Goal: Task Accomplishment & Management: Complete application form

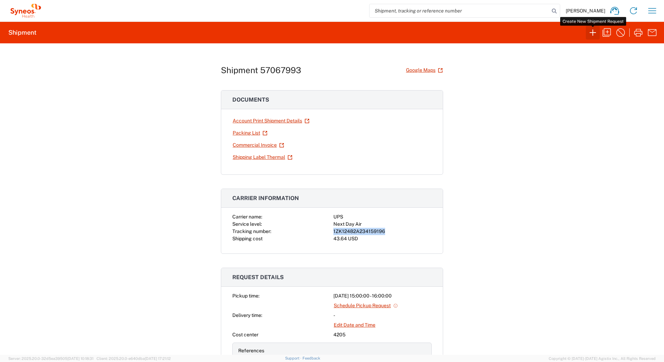
click at [589, 33] on icon "button" at bounding box center [592, 32] width 11 height 11
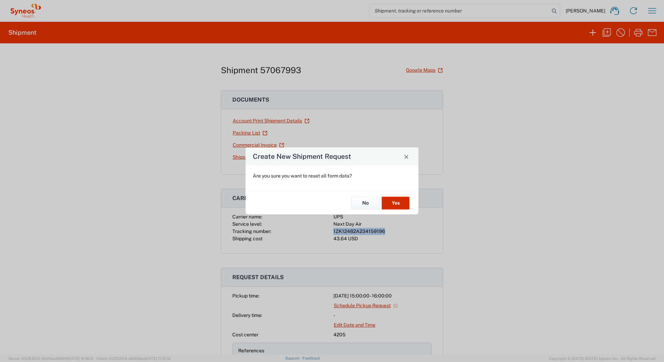
click at [402, 206] on button "Yes" at bounding box center [396, 203] width 28 height 13
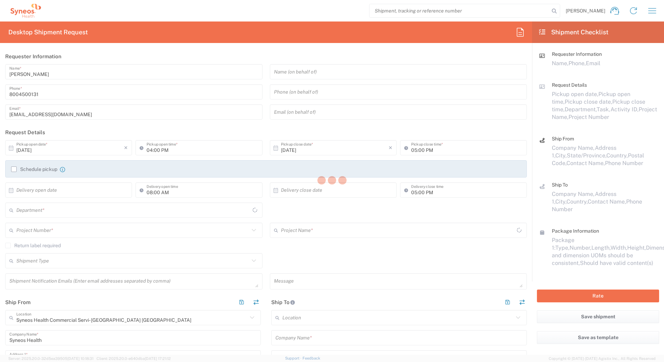
type input "[US_STATE]"
type input "4205"
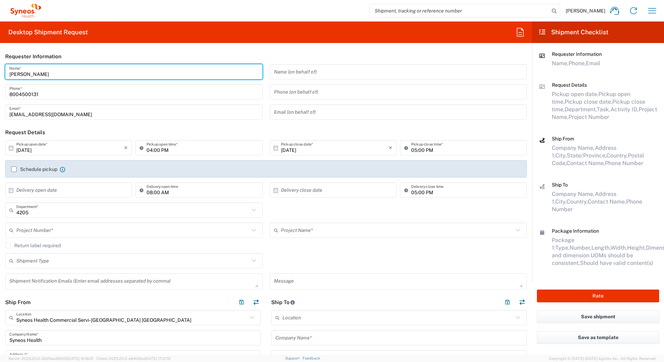
drag, startPoint x: 43, startPoint y: 73, endPoint x: -1, endPoint y: 68, distance: 44.7
click at [0, 68] on html "[PERSON_NAME] Home Shipment estimator Shipment tracking Desktop shipment reques…" at bounding box center [332, 181] width 664 height 362
paste input "Syneos Deployments"
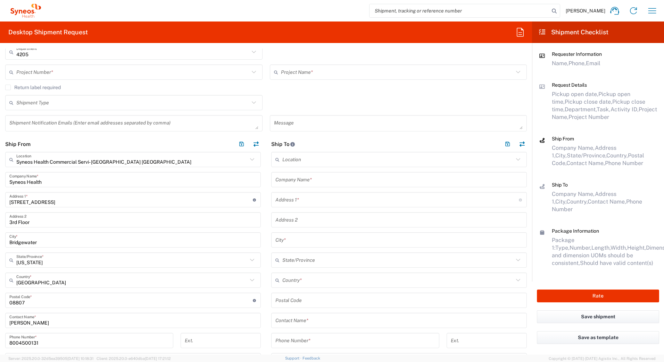
scroll to position [174, 0]
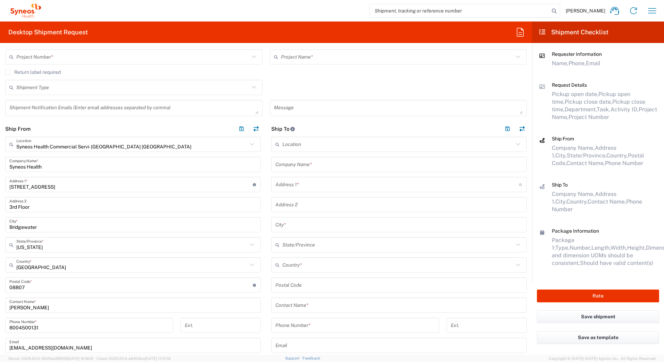
type input "Syneos Deployments"
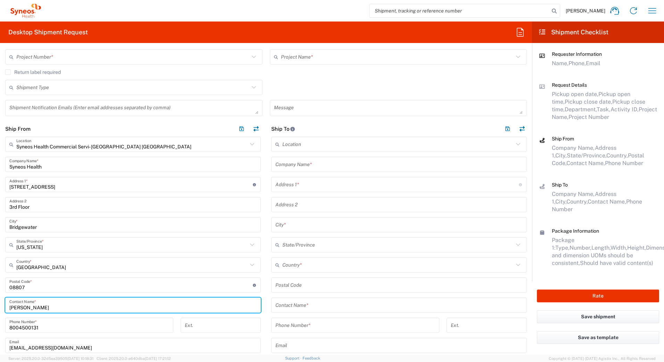
drag, startPoint x: 47, startPoint y: 305, endPoint x: 1, endPoint y: 306, distance: 46.2
click at [1, 306] on main "Syneos Health Commercial Servi- [GEOGRAPHIC_DATA] [GEOGRAPHIC_DATA] Location Sy…" at bounding box center [133, 281] width 266 height 288
paste input "Syneos Deployments"
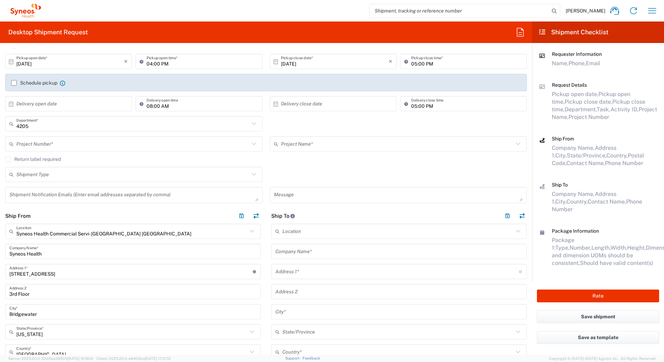
scroll to position [0, 0]
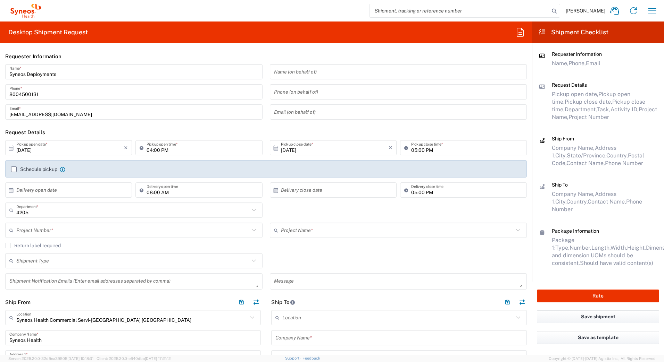
type input "Syneos Deployments"
click at [43, 231] on input "text" at bounding box center [132, 231] width 233 height 12
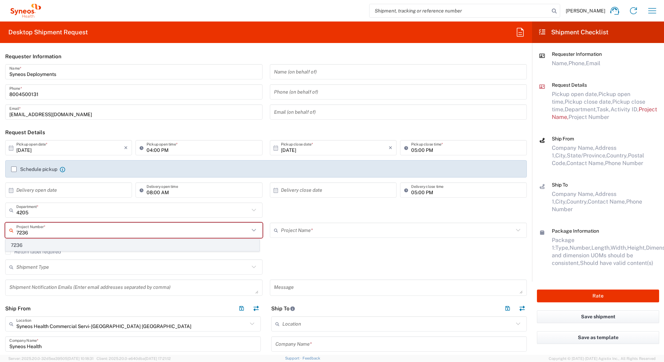
type input "7236"
click at [37, 246] on span "7236" at bounding box center [132, 245] width 253 height 11
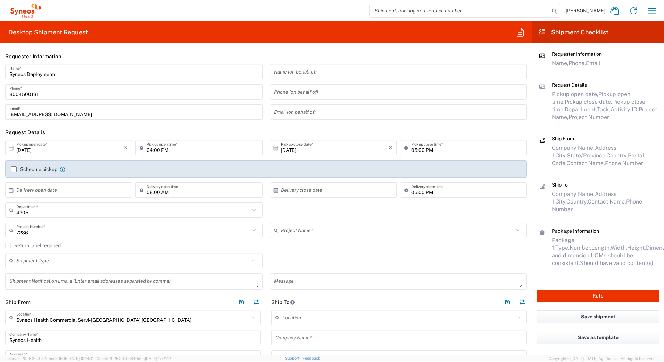
type input "ST-US-Scilex-Sales"
click at [28, 148] on input "[DATE]" at bounding box center [70, 148] width 108 height 12
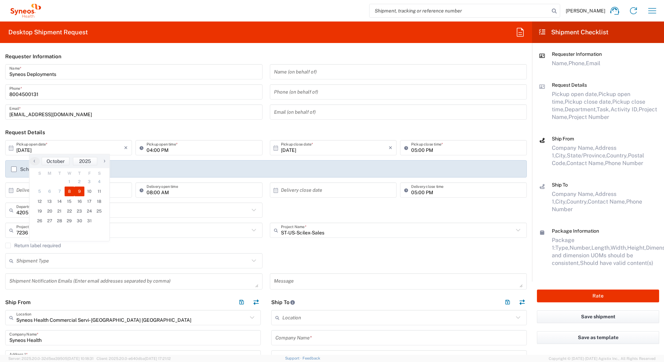
click at [78, 190] on span "9" at bounding box center [79, 192] width 10 height 10
type input "[DATE]"
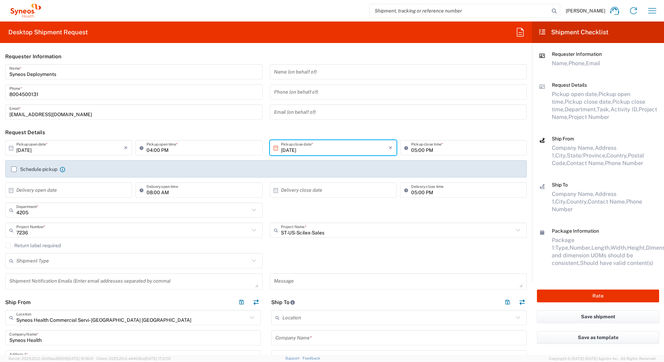
click at [148, 153] on input "04:00 PM" at bounding box center [201, 148] width 111 height 12
type input "01:00 PM"
click at [22, 261] on input "text" at bounding box center [132, 261] width 233 height 12
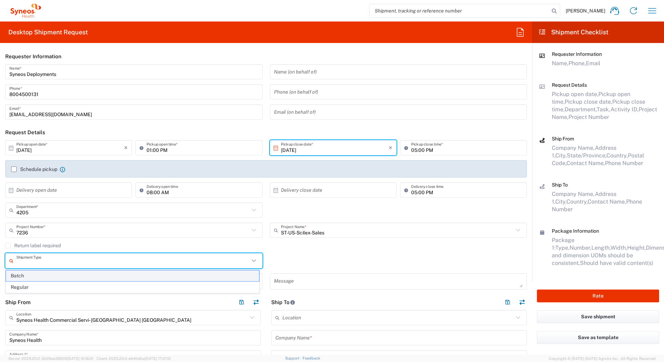
click at [24, 277] on span "Batch" at bounding box center [132, 276] width 253 height 11
type input "Batch"
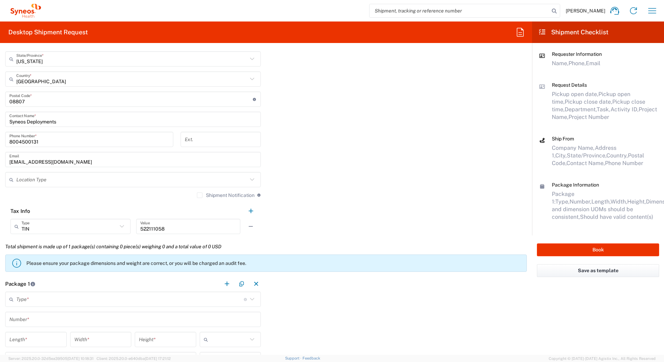
scroll to position [521, 0]
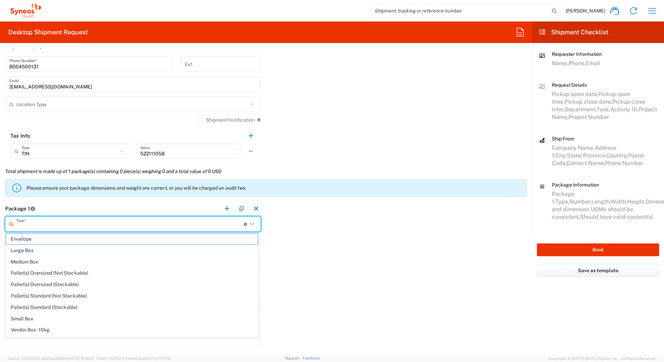
click at [36, 226] on input "text" at bounding box center [129, 224] width 227 height 12
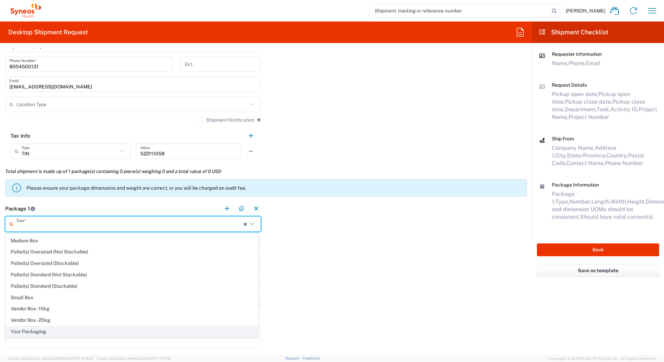
click at [32, 330] on span "Your Packaging" at bounding box center [132, 332] width 252 height 11
type input "Your Packaging"
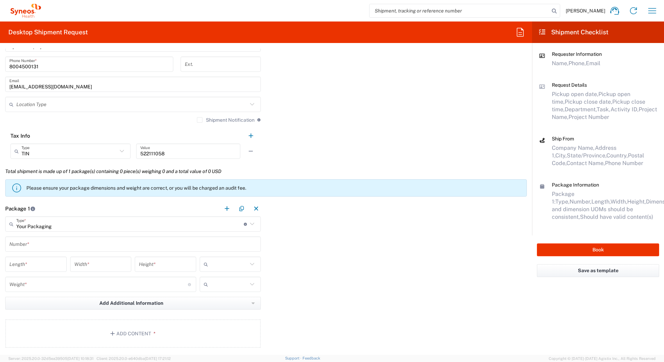
click at [33, 246] on input "text" at bounding box center [132, 244] width 247 height 12
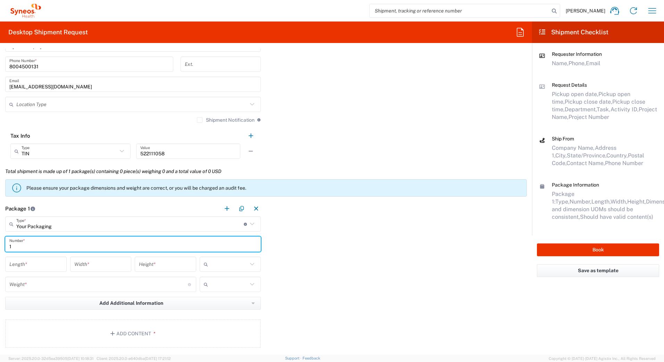
type input "1"
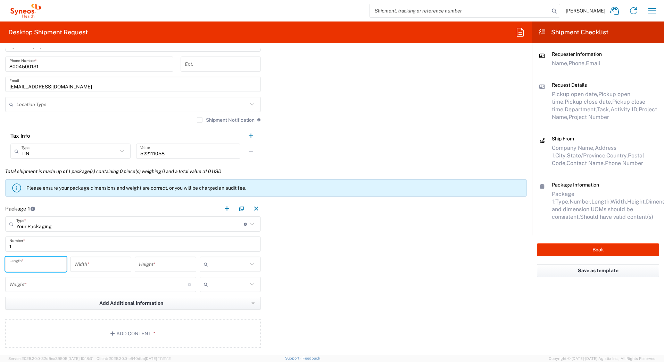
click at [23, 266] on input "number" at bounding box center [35, 265] width 53 height 12
type input "18"
type input "12"
type input "6"
click at [237, 263] on input "text" at bounding box center [229, 264] width 37 height 11
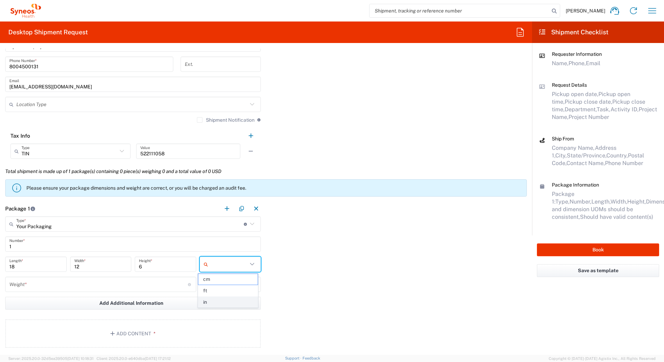
click at [218, 301] on span "in" at bounding box center [227, 302] width 59 height 11
type input "in"
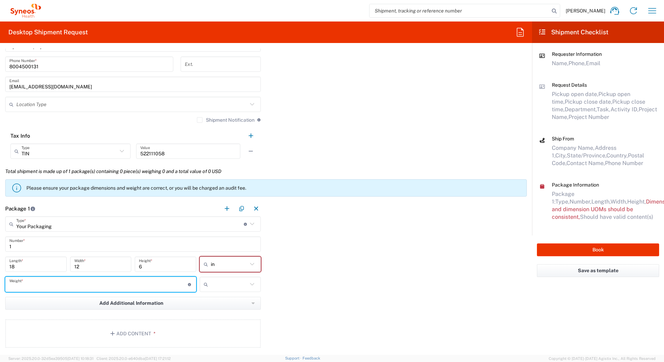
click at [15, 287] on input "number" at bounding box center [98, 285] width 178 height 12
type input "15"
click at [214, 283] on input "text" at bounding box center [229, 284] width 37 height 11
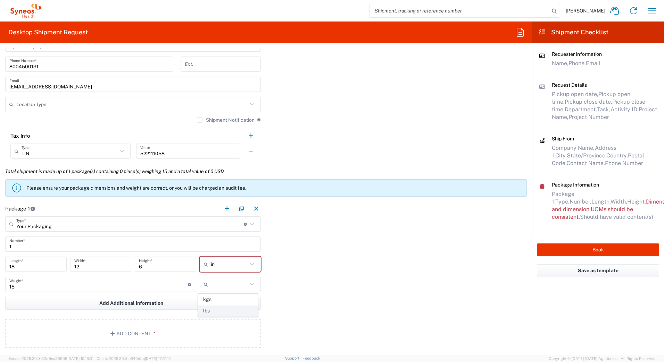
click at [208, 311] on span "lbs" at bounding box center [227, 311] width 59 height 11
type input "lbs"
click at [143, 334] on button "Add Content *" at bounding box center [132, 334] width 255 height 28
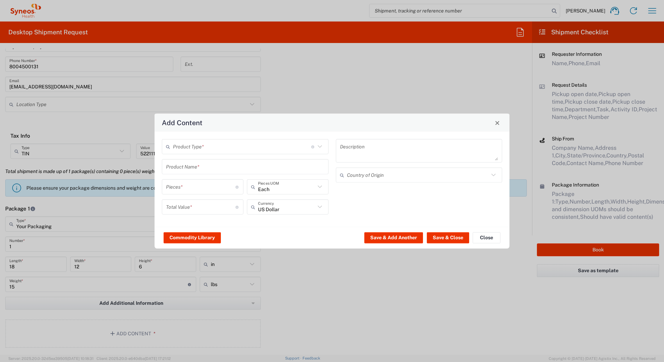
click at [178, 148] on input "text" at bounding box center [242, 147] width 138 height 12
click at [183, 173] on span "General Commodity" at bounding box center [244, 173] width 165 height 11
type input "General Commodity"
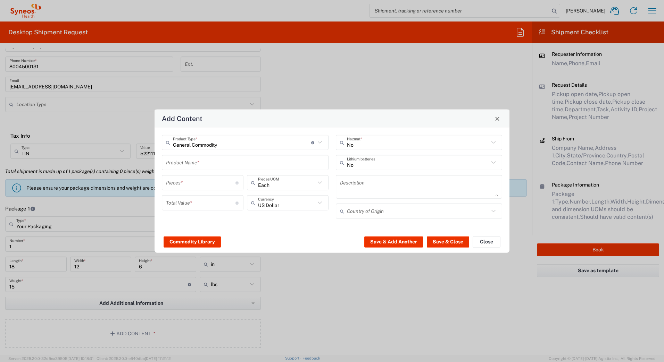
click at [177, 164] on input "text" at bounding box center [245, 163] width 158 height 12
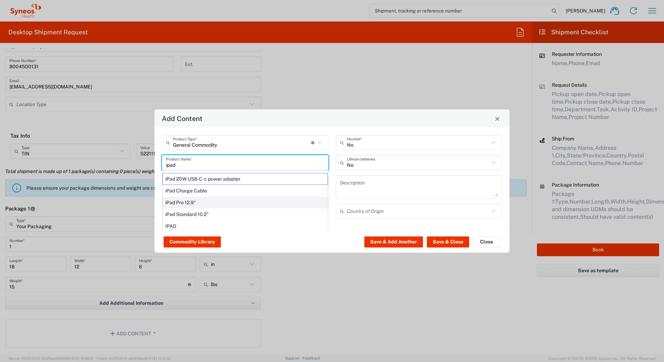
click at [171, 200] on div "iPad Pro 12.9"" at bounding box center [244, 203] width 165 height 12
type input "iPad Pro 12.9""
type input "1"
type textarea "iPad Pro 12.9""
type input "[GEOGRAPHIC_DATA]"
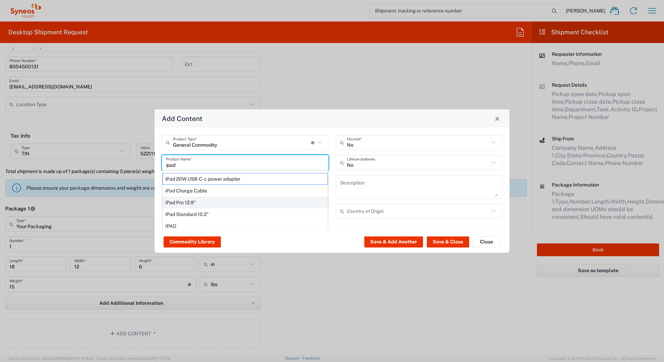
type input "Yes"
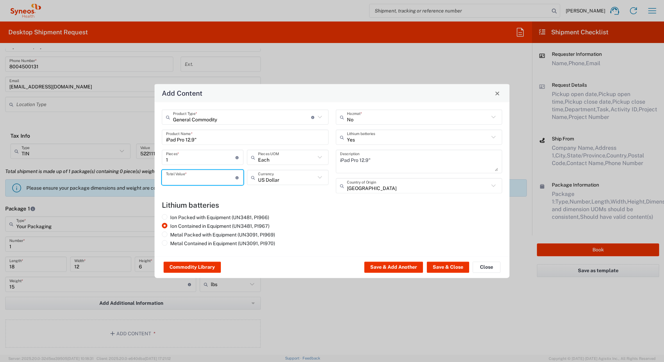
click at [179, 178] on input "number" at bounding box center [200, 177] width 69 height 12
type input "1000"
click at [397, 266] on button "Save & Add Another" at bounding box center [393, 267] width 59 height 11
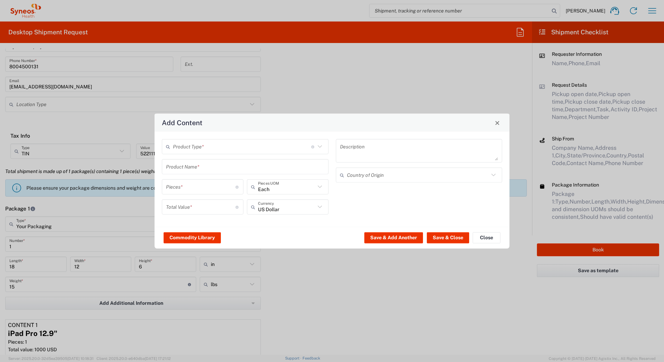
click at [167, 139] on div "Product Type * Document: Paper document generated internally by Syneos, a clien…" at bounding box center [245, 146] width 167 height 15
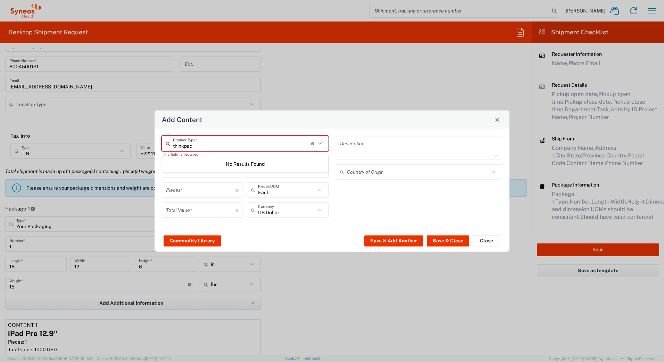
type input "thinkpad"
click at [241, 124] on div "Add Content" at bounding box center [331, 120] width 355 height 18
click at [232, 148] on input "text" at bounding box center [242, 143] width 138 height 12
click at [177, 171] on span "General Commodity" at bounding box center [244, 170] width 165 height 11
type input "General Commodity"
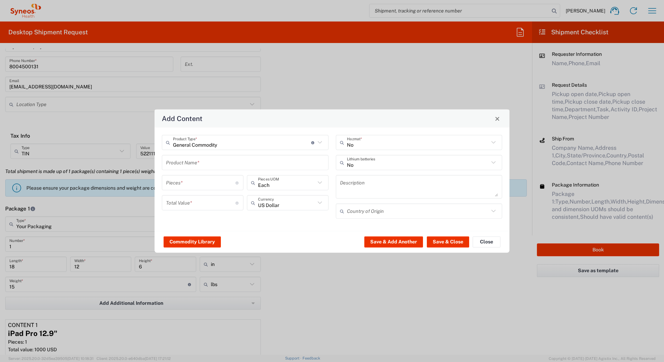
click at [178, 164] on input "text" at bounding box center [245, 163] width 158 height 12
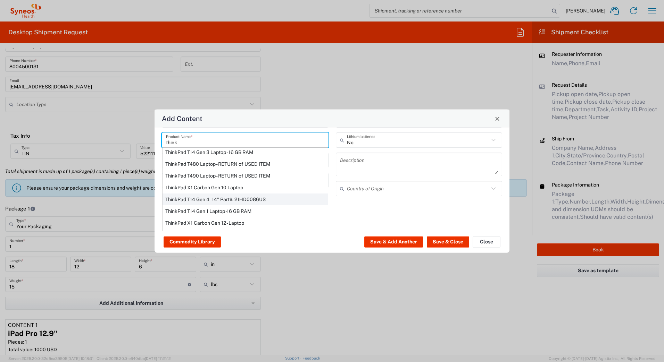
scroll to position [35, 0]
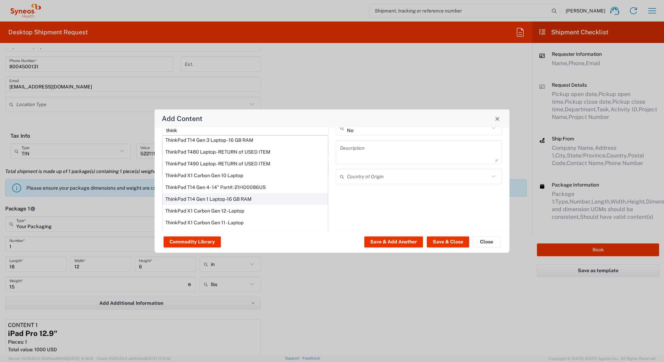
click at [186, 196] on div "ThinkPad T14 Gen 1 Laptop -16 GB RAM" at bounding box center [244, 199] width 165 height 12
type input "ThinkPad T14 Gen 1 Laptop -16 GB RAM"
type textarea "Intel Core i5-10210U- 14"- 512 GB SSD"
type input "[GEOGRAPHIC_DATA]"
type input "Yes"
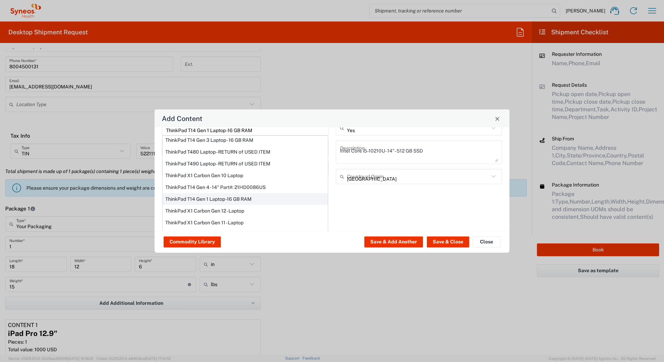
scroll to position [0, 0]
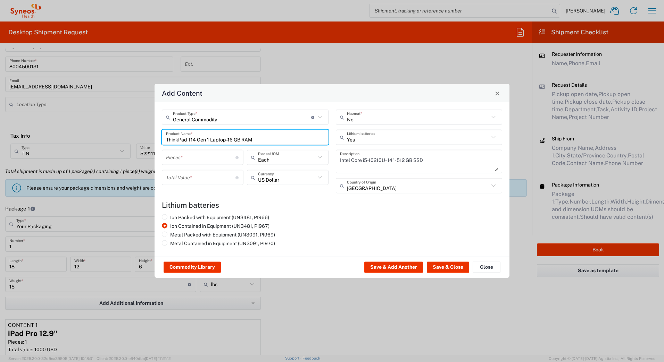
click at [176, 160] on input "number" at bounding box center [200, 157] width 69 height 12
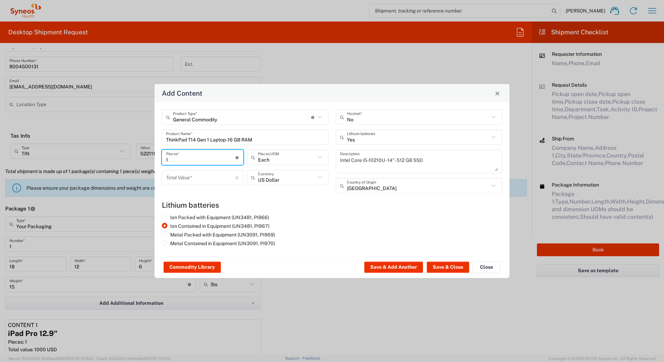
type input "1"
click at [176, 179] on input "number" at bounding box center [200, 177] width 69 height 12
type input "1000"
click at [451, 265] on button "Save & Close" at bounding box center [448, 267] width 42 height 11
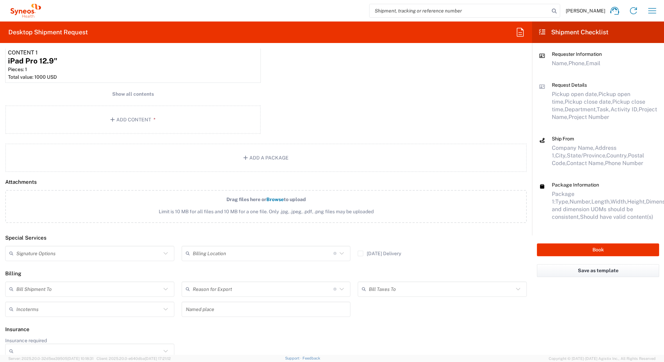
scroll to position [798, 0]
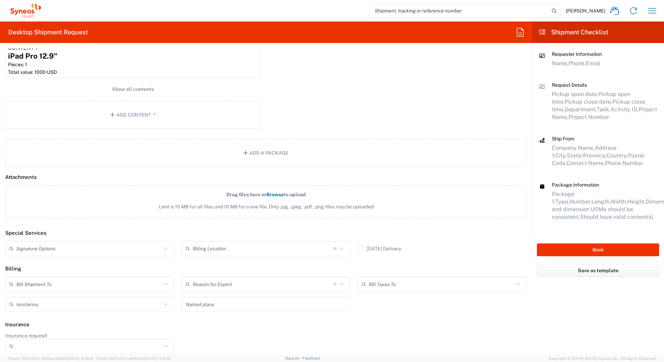
click at [23, 250] on input "text" at bounding box center [88, 249] width 145 height 12
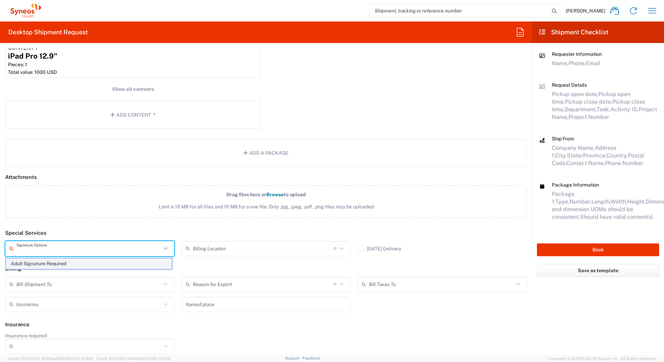
click at [23, 262] on span "Adult Signature Required" at bounding box center [89, 264] width 166 height 11
type input "Adult Signature Required"
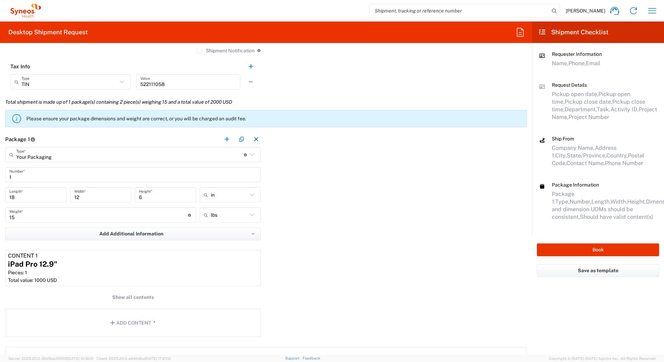
scroll to position [660, 0]
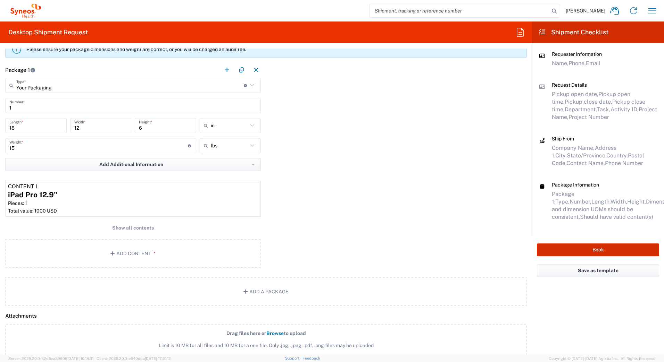
click at [565, 250] on button "Book" at bounding box center [598, 250] width 122 height 13
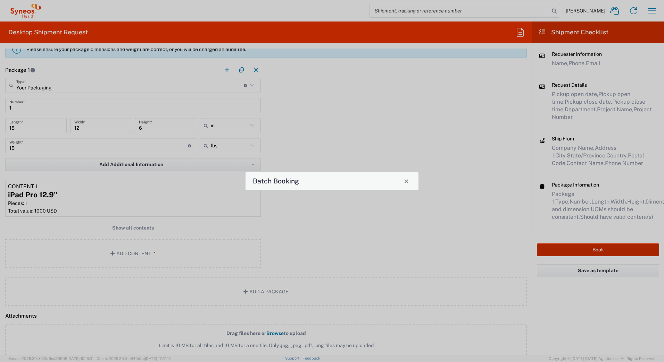
type input "7236"
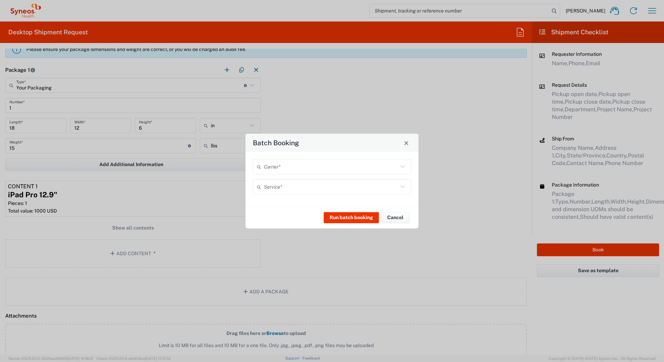
click at [341, 169] on input "text" at bounding box center [331, 167] width 134 height 12
click at [279, 202] on span "UPS" at bounding box center [331, 204] width 157 height 11
type input "UPS"
click at [277, 191] on input "text" at bounding box center [331, 187] width 134 height 12
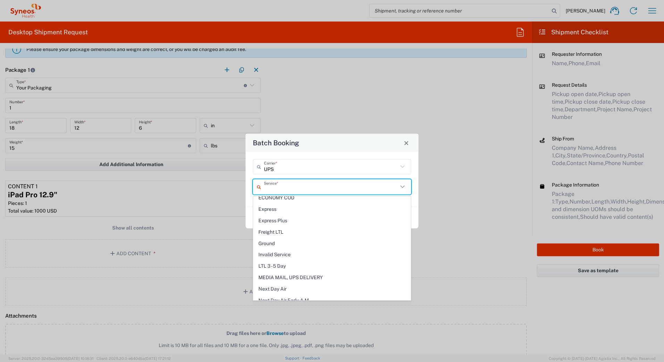
scroll to position [139, 0]
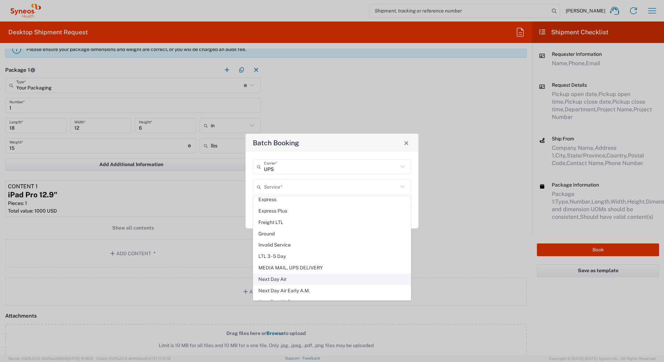
click at [280, 278] on span "Next Day Air" at bounding box center [331, 279] width 157 height 11
type input "Next Day Air"
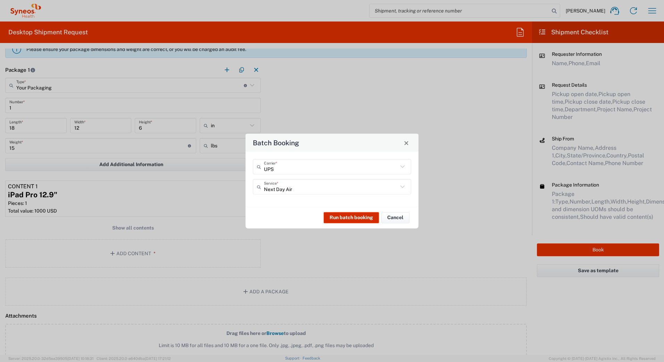
click at [342, 217] on button "Run batch booking" at bounding box center [351, 217] width 55 height 11
